Goal: Transaction & Acquisition: Purchase product/service

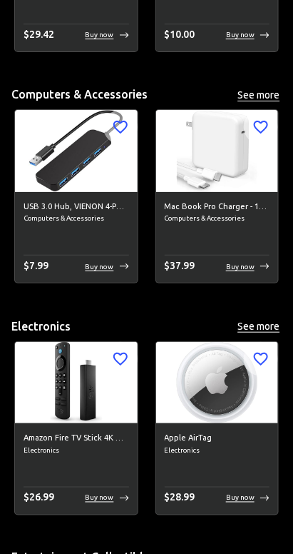
scroll to position [2653, 0]
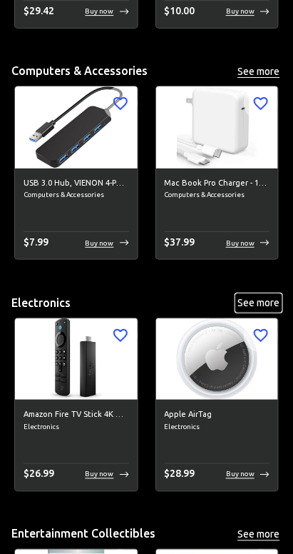
click at [260, 303] on button "See more" at bounding box center [259, 303] width 46 height 18
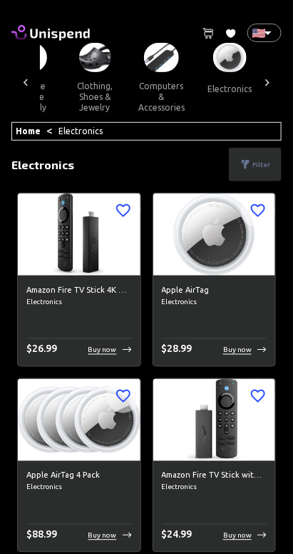
click at [22, 80] on icon at bounding box center [26, 83] width 14 height 14
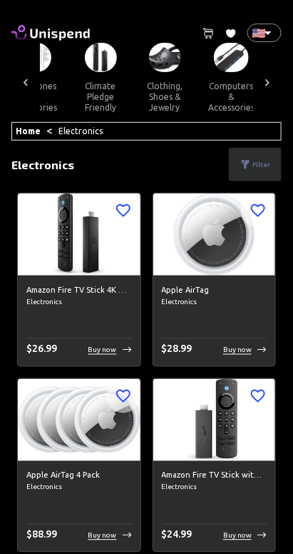
scroll to position [0, 507]
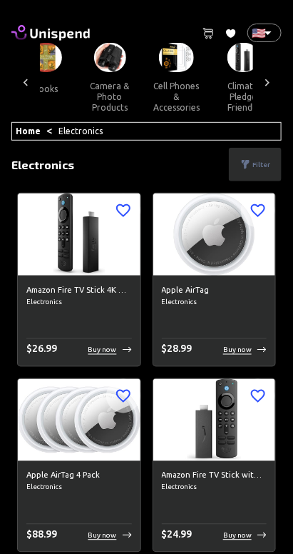
click at [14, 80] on div at bounding box center [25, 82] width 29 height 79
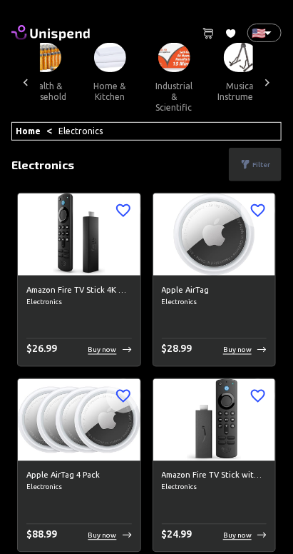
scroll to position [0, 1190]
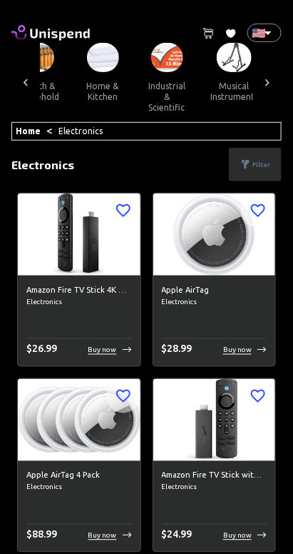
click at [99, 100] on button "home & kitchen" at bounding box center [103, 91] width 64 height 39
click at [86, 90] on button "home & kitchen" at bounding box center [103, 91] width 64 height 39
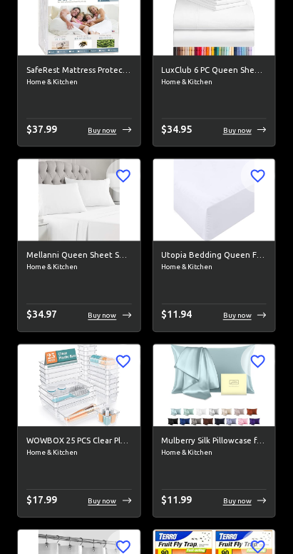
scroll to position [2260, 0]
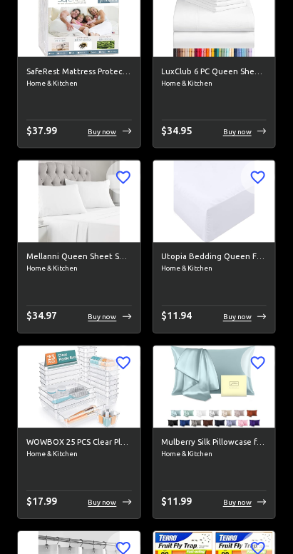
click at [74, 388] on img at bounding box center [79, 386] width 123 height 81
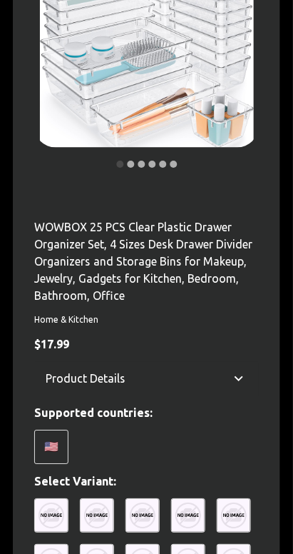
scroll to position [246, 0]
